Goal: Entertainment & Leisure: Consume media (video, audio)

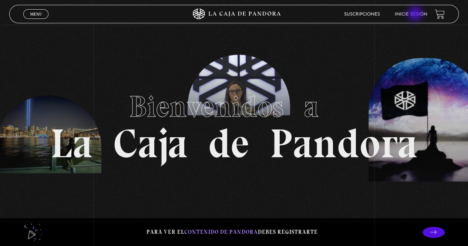
click at [416, 14] on link "Inicie sesión" at bounding box center [411, 14] width 33 height 4
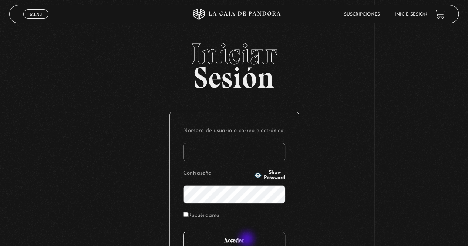
type input "Maripos@14"
click at [248, 240] on input "Acceder" at bounding box center [234, 241] width 102 height 19
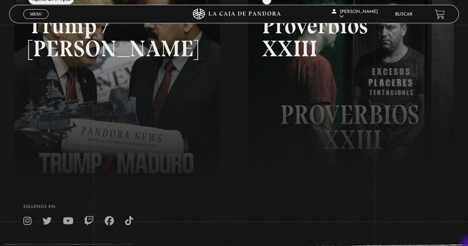
scroll to position [148, 0]
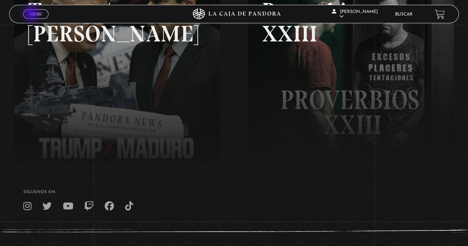
click at [32, 14] on span "Menu" at bounding box center [36, 14] width 12 height 4
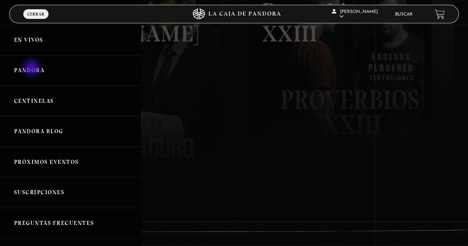
click at [33, 68] on link "Pandora" at bounding box center [70, 70] width 141 height 31
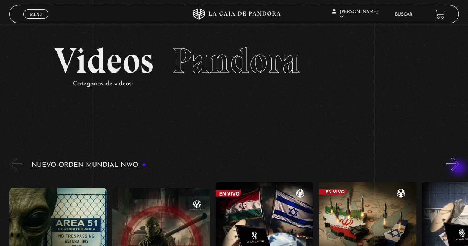
click at [459, 168] on button "»" at bounding box center [452, 164] width 13 height 13
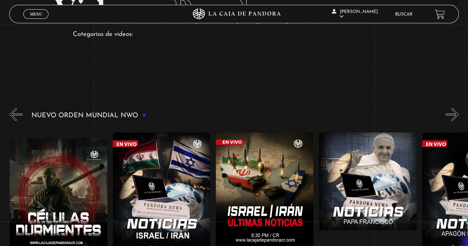
scroll to position [64, 0]
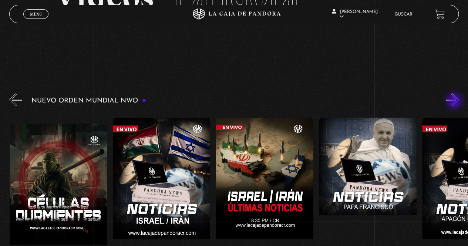
click at [455, 102] on button "»" at bounding box center [452, 99] width 13 height 13
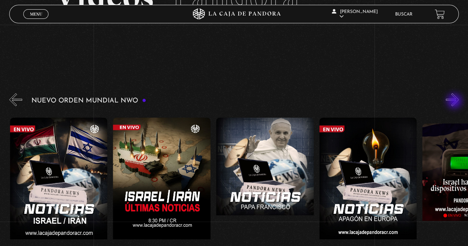
scroll to position [0, 206]
click at [455, 102] on button "»" at bounding box center [452, 99] width 13 height 13
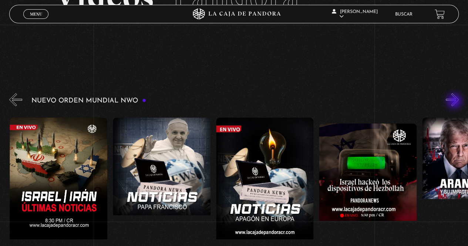
scroll to position [0, 309]
click at [16, 97] on button "«" at bounding box center [15, 99] width 13 height 13
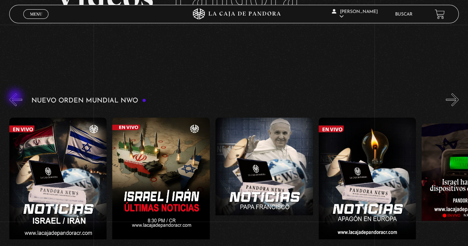
scroll to position [0, 206]
click at [16, 97] on button "«" at bounding box center [15, 99] width 13 height 13
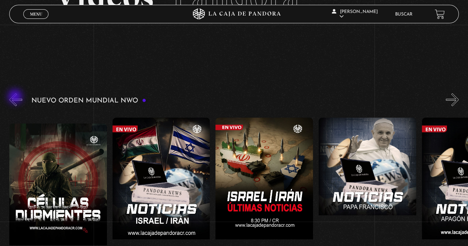
scroll to position [0, 103]
click at [16, 97] on button "«" at bounding box center [15, 99] width 13 height 13
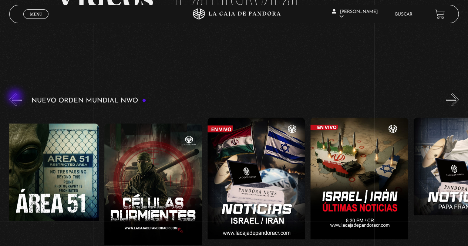
scroll to position [0, 1]
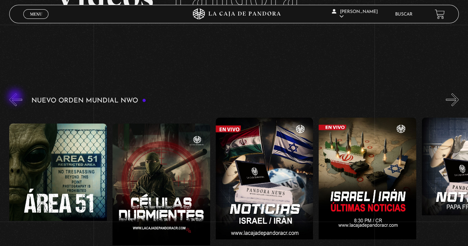
click at [16, 97] on button "«" at bounding box center [15, 99] width 13 height 13
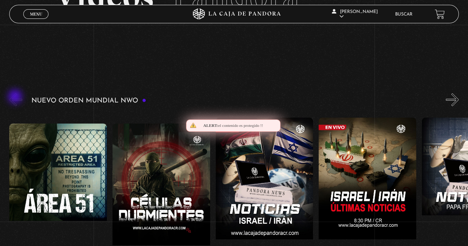
scroll to position [0, 0]
click at [16, 97] on button "«" at bounding box center [15, 99] width 13 height 13
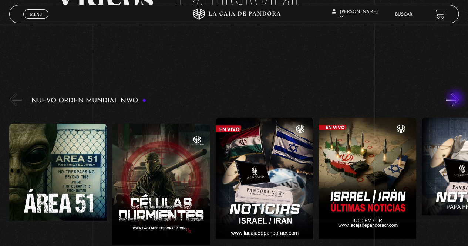
click at [456, 99] on button "»" at bounding box center [452, 99] width 13 height 13
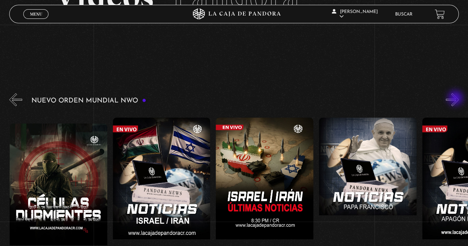
click at [456, 99] on button "»" at bounding box center [452, 99] width 13 height 13
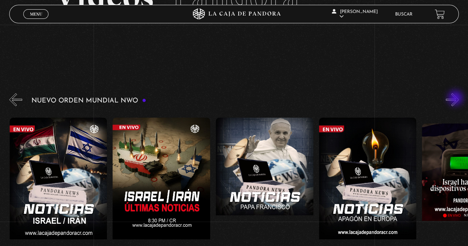
click at [456, 99] on button "»" at bounding box center [452, 99] width 13 height 13
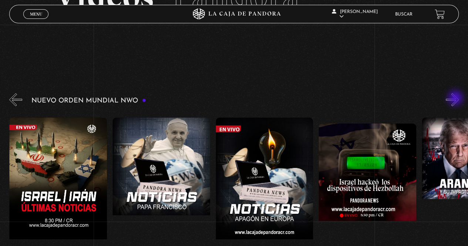
click at [456, 99] on button "»" at bounding box center [452, 99] width 13 height 13
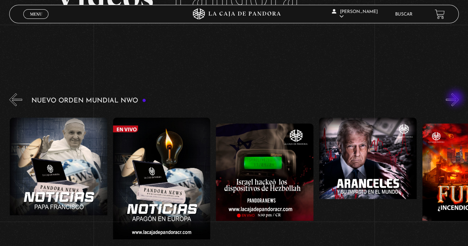
click at [456, 99] on button "»" at bounding box center [452, 99] width 13 height 13
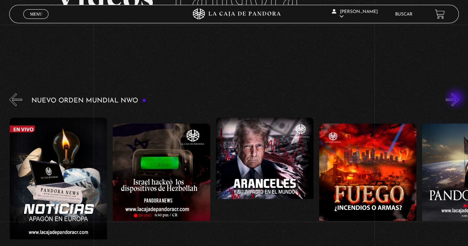
click at [456, 99] on button "»" at bounding box center [452, 99] width 13 height 13
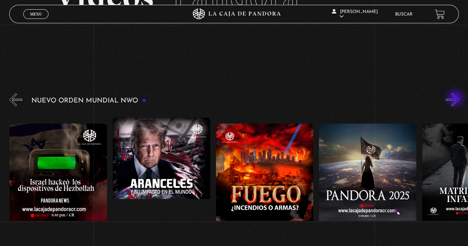
click at [456, 99] on button "»" at bounding box center [452, 99] width 13 height 13
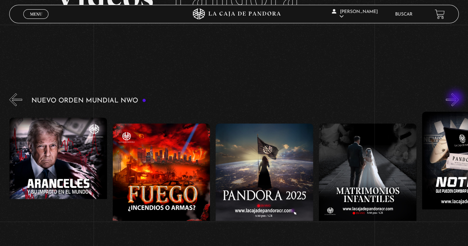
scroll to position [0, 722]
click at [456, 99] on button "»" at bounding box center [452, 99] width 13 height 13
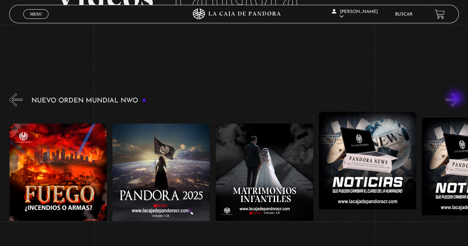
click at [456, 99] on button "»" at bounding box center [452, 99] width 13 height 13
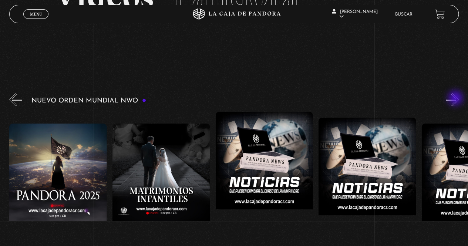
click at [456, 99] on button "»" at bounding box center [452, 99] width 13 height 13
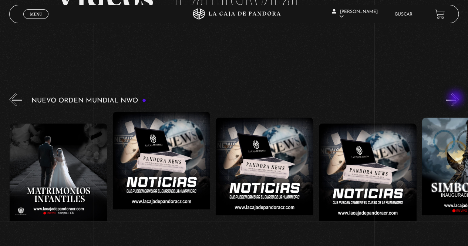
scroll to position [0, 1031]
click at [456, 99] on button "»" at bounding box center [452, 99] width 13 height 13
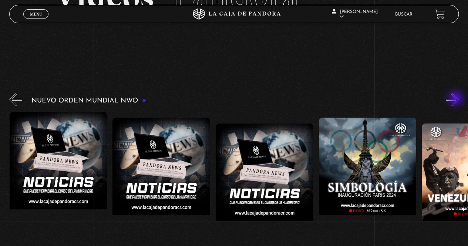
click at [456, 99] on button "»" at bounding box center [452, 99] width 13 height 13
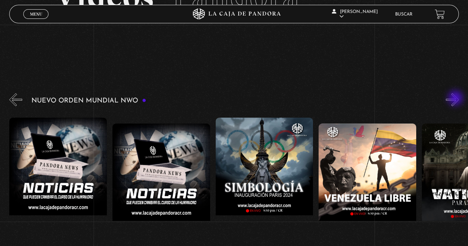
click at [456, 99] on button "»" at bounding box center [452, 99] width 13 height 13
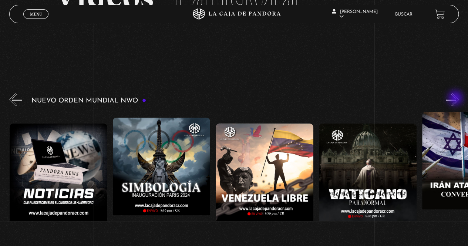
click at [456, 99] on button "»" at bounding box center [452, 99] width 13 height 13
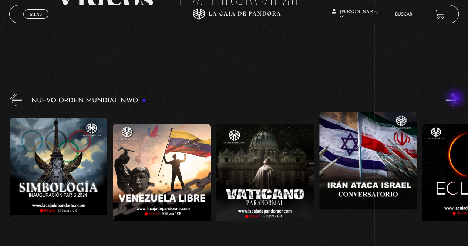
scroll to position [0, 1444]
click at [456, 99] on button "»" at bounding box center [452, 99] width 13 height 13
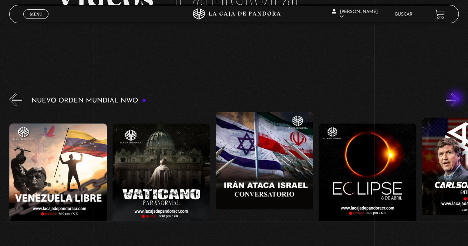
click at [456, 99] on button "»" at bounding box center [452, 99] width 13 height 13
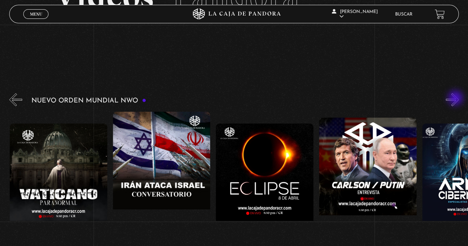
click at [456, 99] on button "»" at bounding box center [452, 99] width 13 height 13
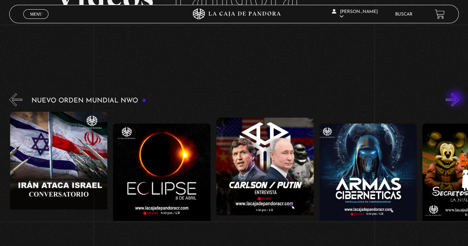
scroll to position [0, 1753]
click at [456, 99] on button "»" at bounding box center [452, 99] width 13 height 13
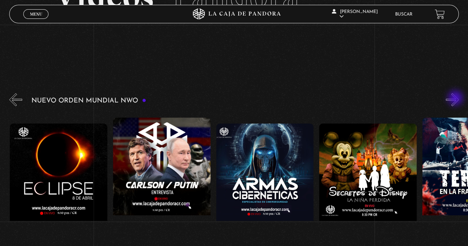
scroll to position [0, 1857]
click at [456, 99] on button "»" at bounding box center [452, 99] width 13 height 13
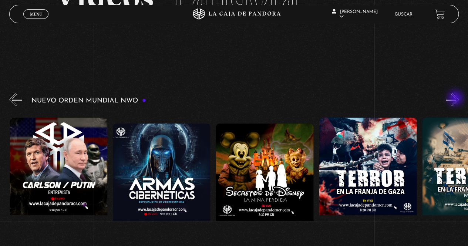
scroll to position [0, 1960]
click at [456, 99] on button "»" at bounding box center [452, 99] width 13 height 13
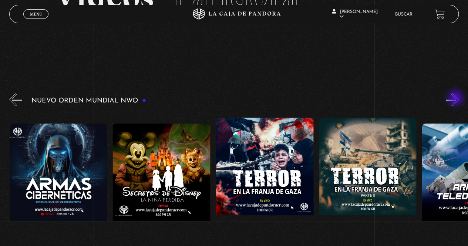
click at [456, 99] on button "»" at bounding box center [452, 99] width 13 height 13
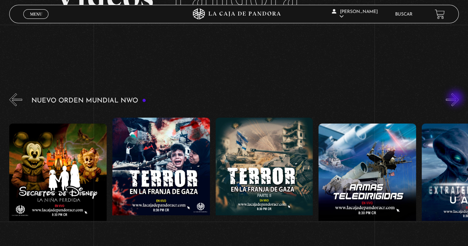
click at [456, 99] on button "»" at bounding box center [452, 99] width 13 height 13
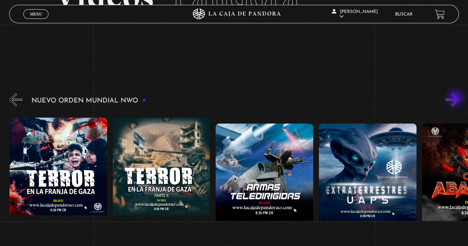
scroll to position [0, 2269]
click at [456, 99] on button "»" at bounding box center [452, 99] width 13 height 13
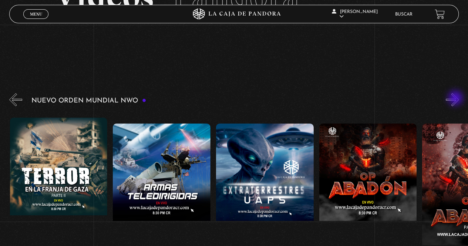
scroll to position [0, 2372]
click at [456, 99] on button "»" at bounding box center [452, 99] width 13 height 13
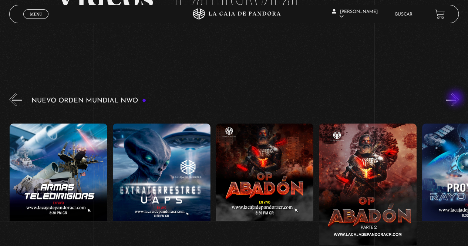
scroll to position [0, 2476]
click at [456, 99] on button "»" at bounding box center [452, 99] width 13 height 13
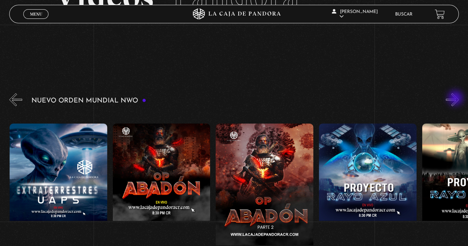
scroll to position [0, 2579]
click at [367, 170] on figure at bounding box center [368, 190] width 98 height 133
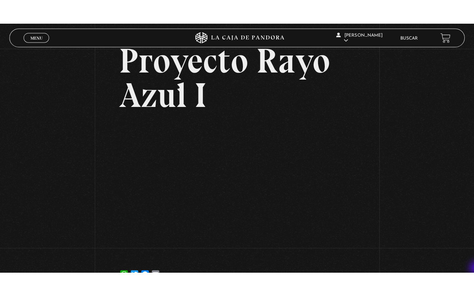
scroll to position [59, 0]
